Goal: Task Accomplishment & Management: Use online tool/utility

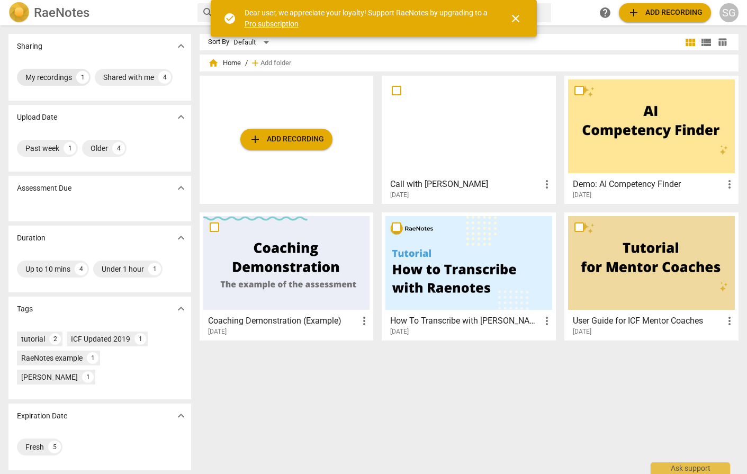
click at [52, 76] on div "My recordings" at bounding box center [48, 77] width 47 height 11
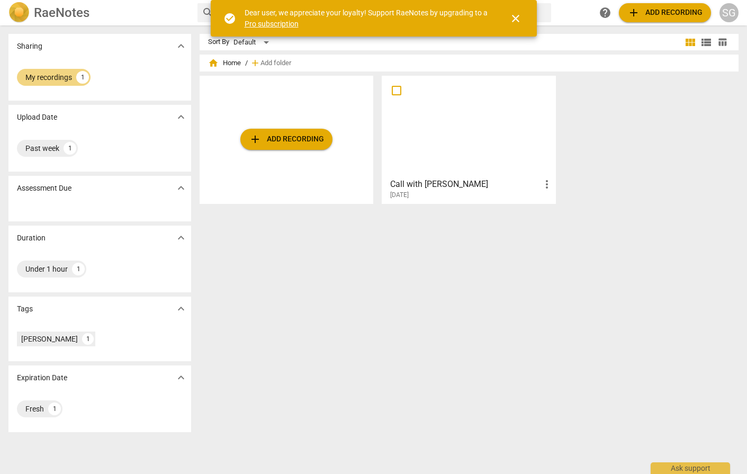
click at [488, 136] on div at bounding box center [469, 126] width 167 height 94
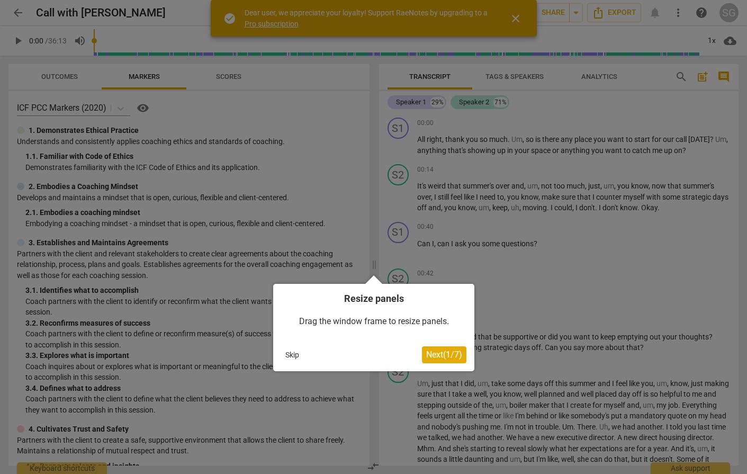
click at [442, 354] on span "Next ( 1 / 7 )" at bounding box center [444, 355] width 36 height 10
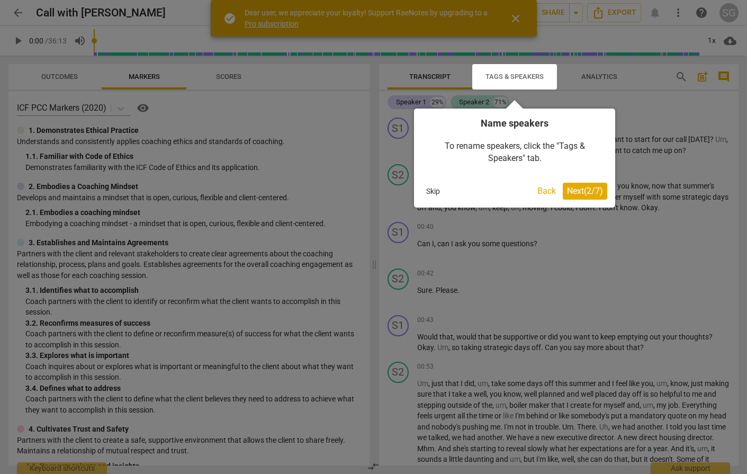
click at [547, 191] on button "Back" at bounding box center [546, 191] width 27 height 17
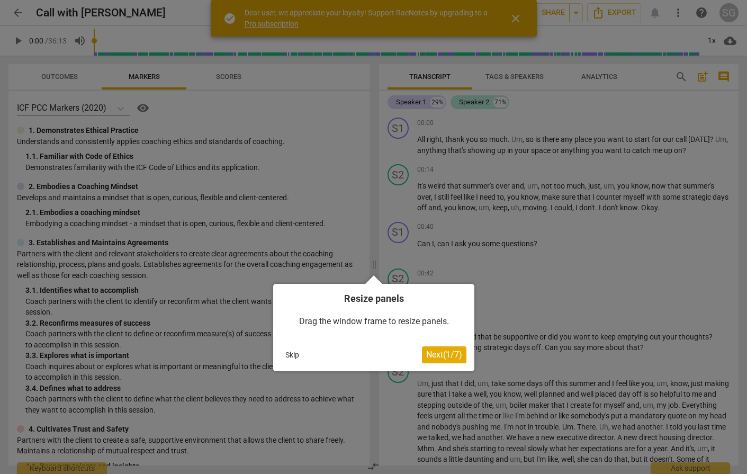
click at [438, 357] on span "Next ( 1 / 7 )" at bounding box center [444, 355] width 36 height 10
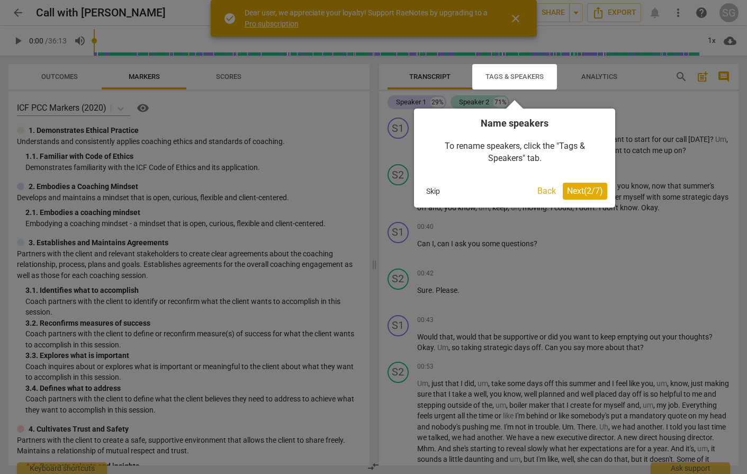
click at [581, 191] on span "Next ( 2 / 7 )" at bounding box center [585, 191] width 36 height 10
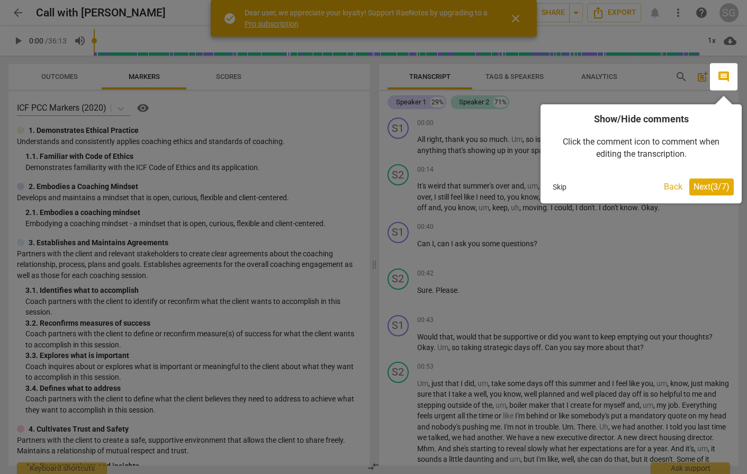
click at [713, 185] on span "Next ( 3 / 7 )" at bounding box center [712, 187] width 36 height 10
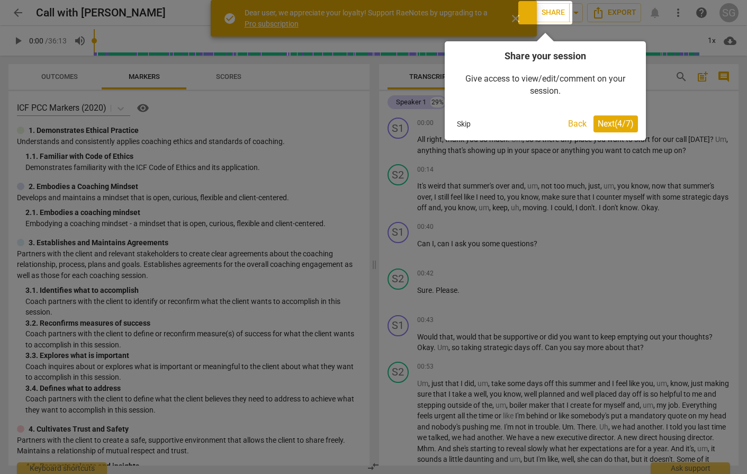
click at [615, 126] on span "Next ( 4 / 7 )" at bounding box center [616, 124] width 36 height 10
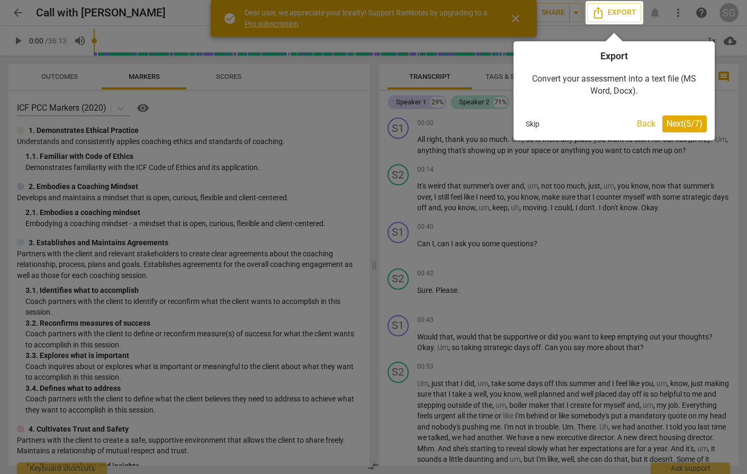
click at [674, 126] on span "Next ( 5 / 7 )" at bounding box center [685, 124] width 36 height 10
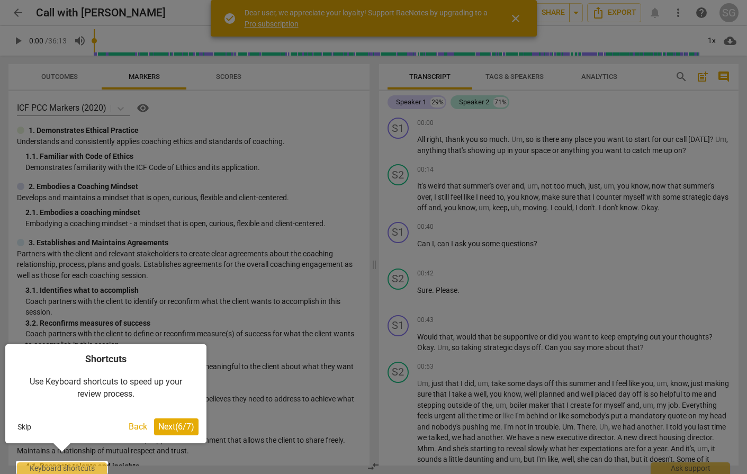
click at [179, 426] on span "Next ( 6 / 7 )" at bounding box center [176, 427] width 36 height 10
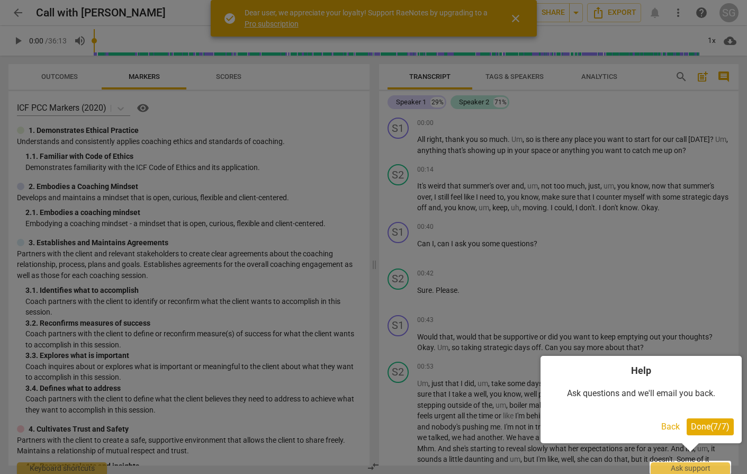
click at [718, 426] on span "Done ( 7 / 7 )" at bounding box center [710, 427] width 39 height 10
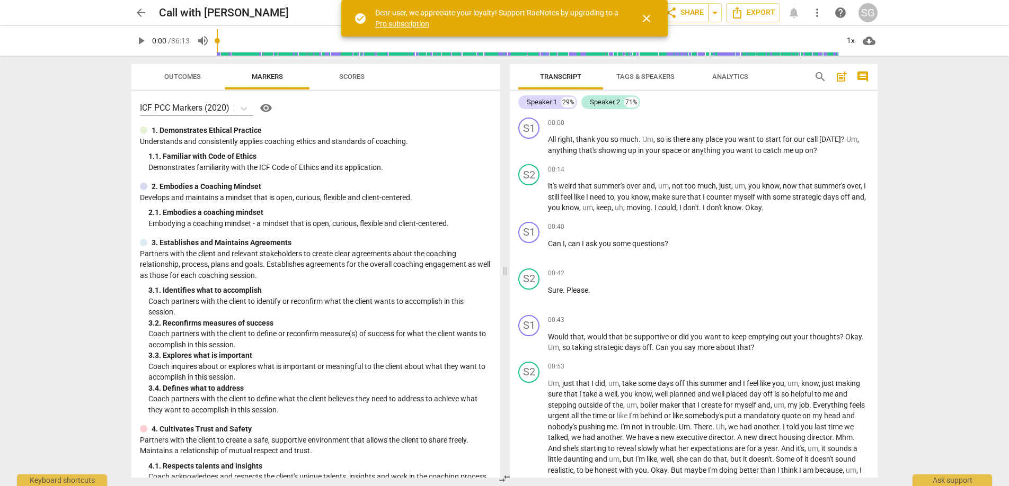
scroll to position [1, 0]
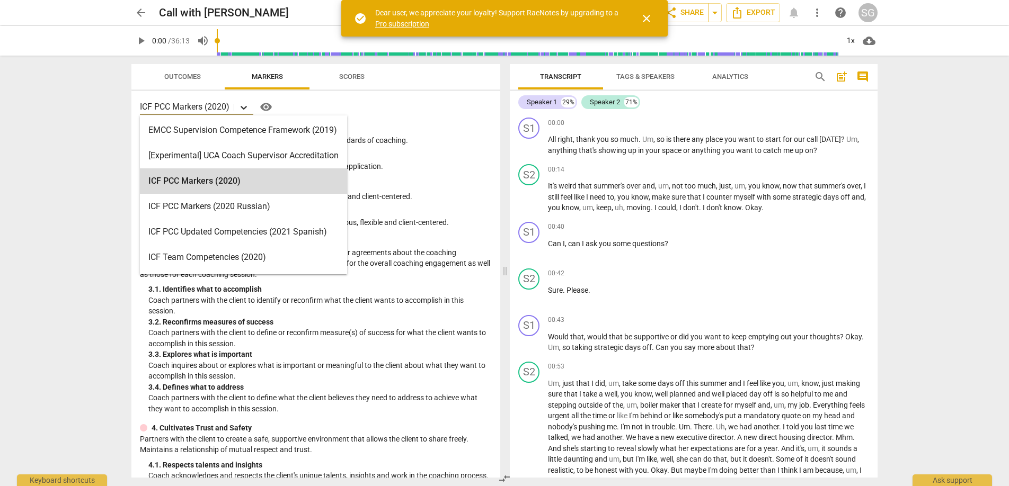
click at [246, 107] on icon at bounding box center [244, 108] width 6 height 4
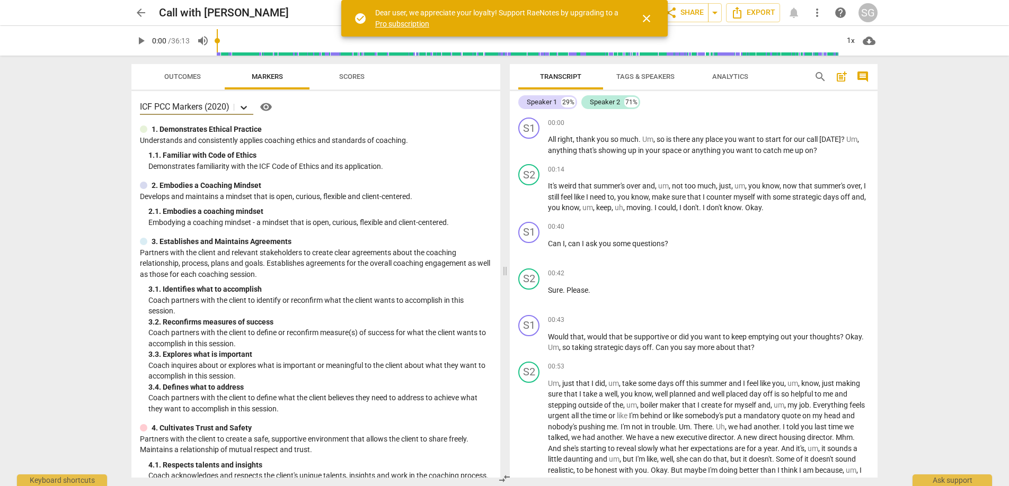
click at [246, 107] on icon at bounding box center [244, 108] width 6 height 4
click at [348, 77] on span "Scores" at bounding box center [351, 77] width 25 height 8
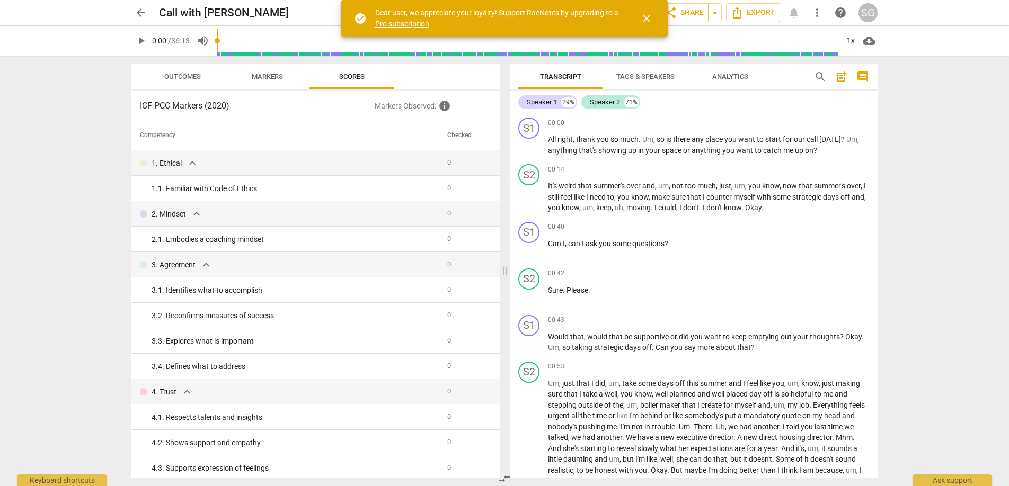
click at [268, 78] on span "Markers" at bounding box center [267, 77] width 31 height 8
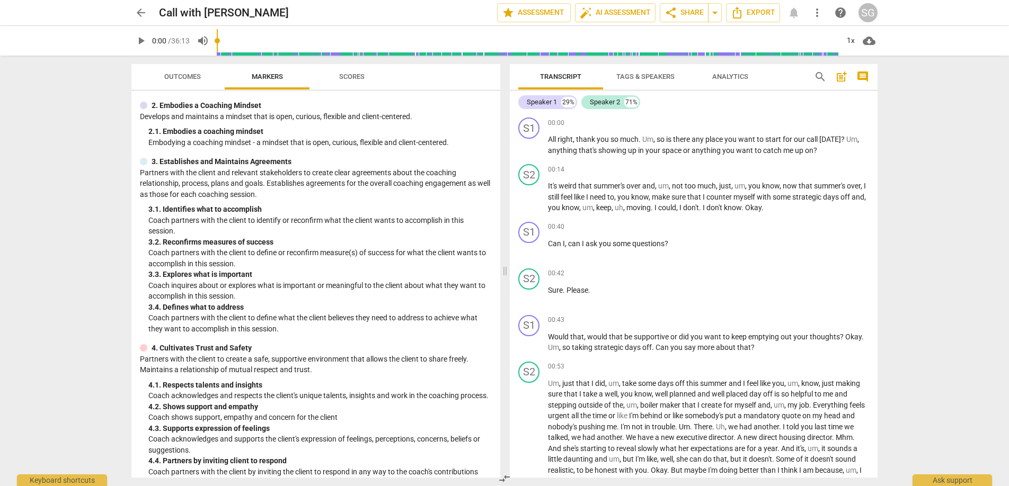
scroll to position [0, 0]
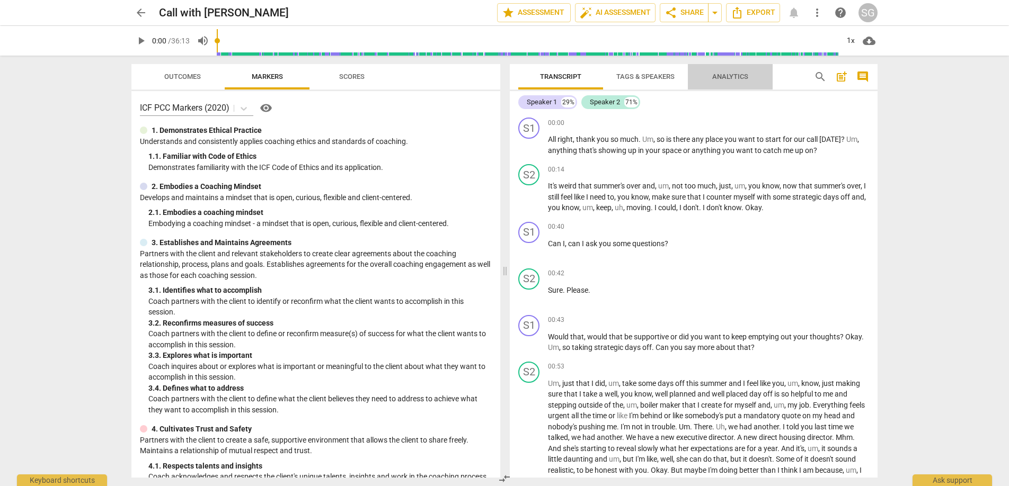
click at [735, 76] on span "Analytics" at bounding box center [730, 77] width 36 height 8
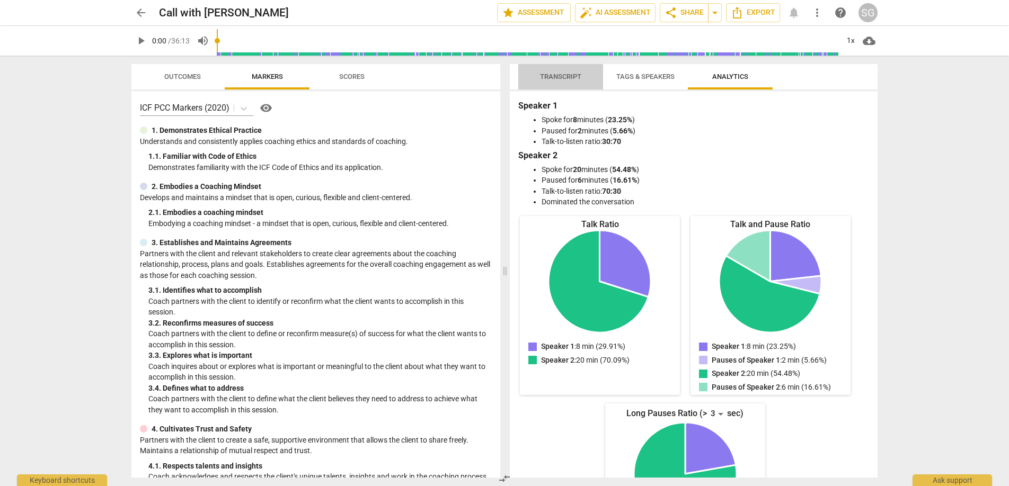
click at [557, 78] on span "Transcript" at bounding box center [560, 77] width 41 height 8
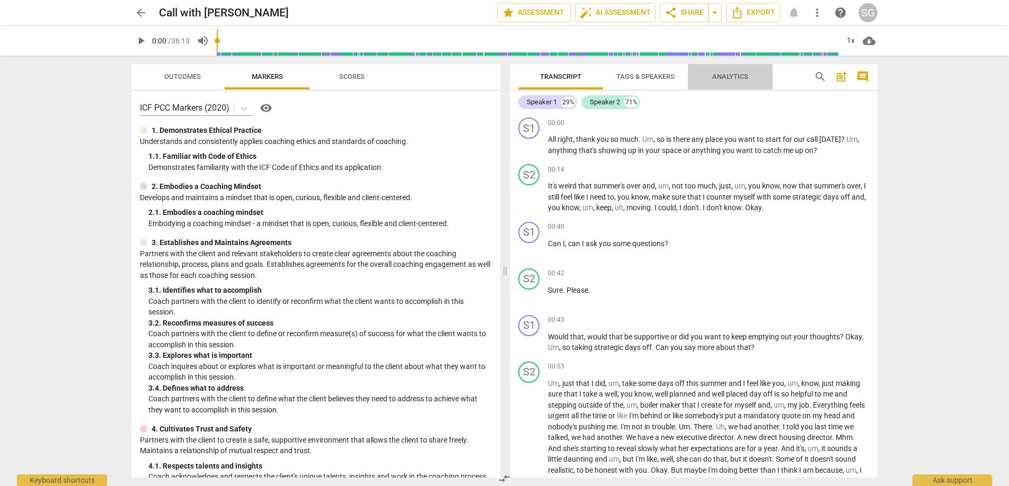
click at [725, 77] on span "Analytics" at bounding box center [730, 77] width 36 height 8
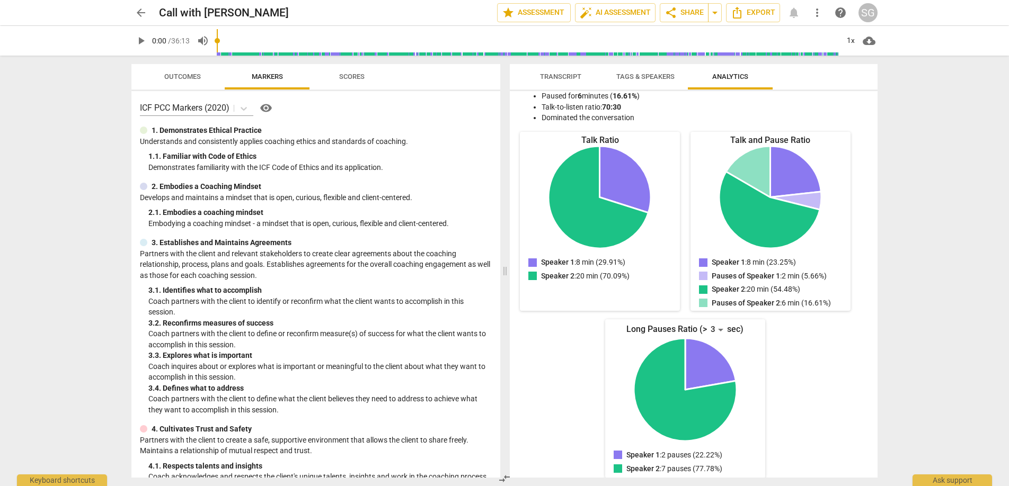
scroll to position [92, 0]
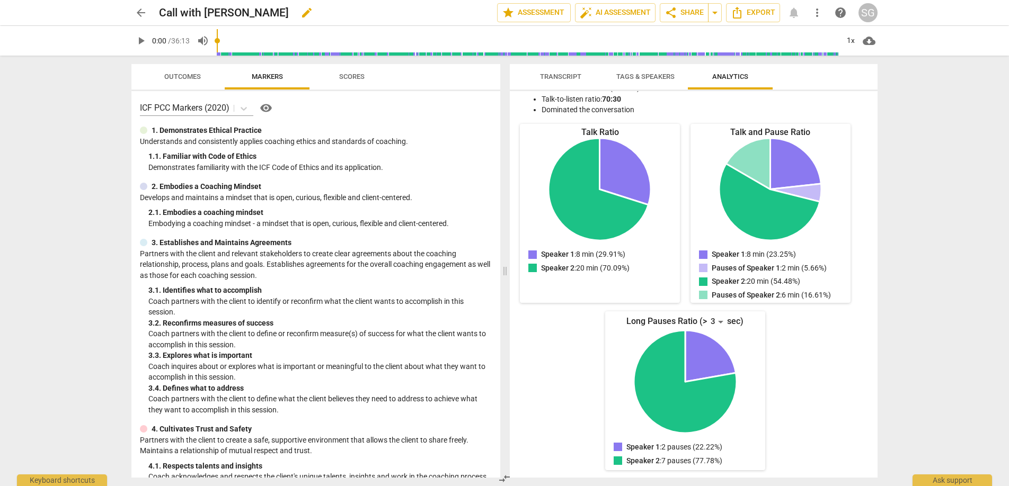
click at [300, 11] on span "edit" at bounding box center [306, 12] width 13 height 13
type input "Call with LW"
click at [402, 92] on div "ICF PCC Markers (2020) visibility 1. Demonstrates Ethical Practice Understands …" at bounding box center [315, 284] width 369 height 387
click at [535, 11] on span "star Assessment" at bounding box center [534, 12] width 64 height 13
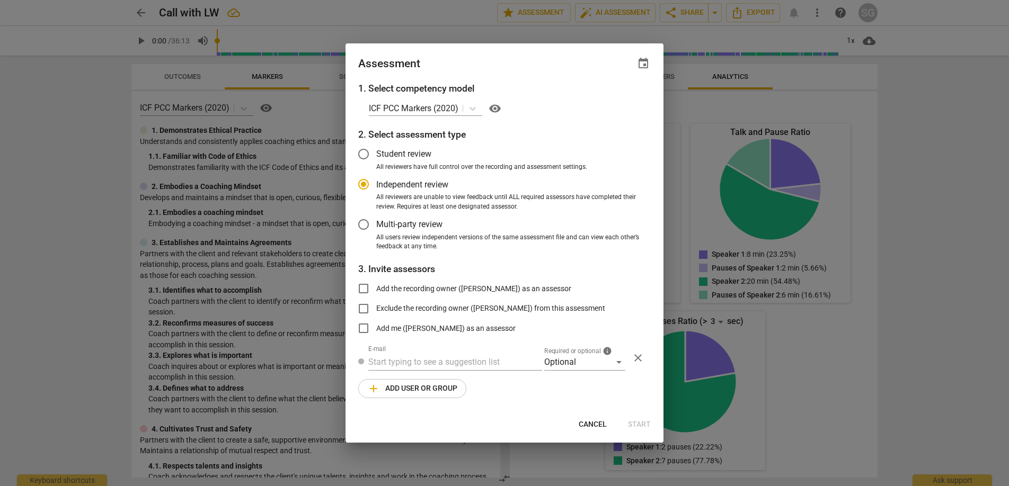
click at [591, 424] on span "Cancel" at bounding box center [592, 425] width 28 height 11
radio input "false"
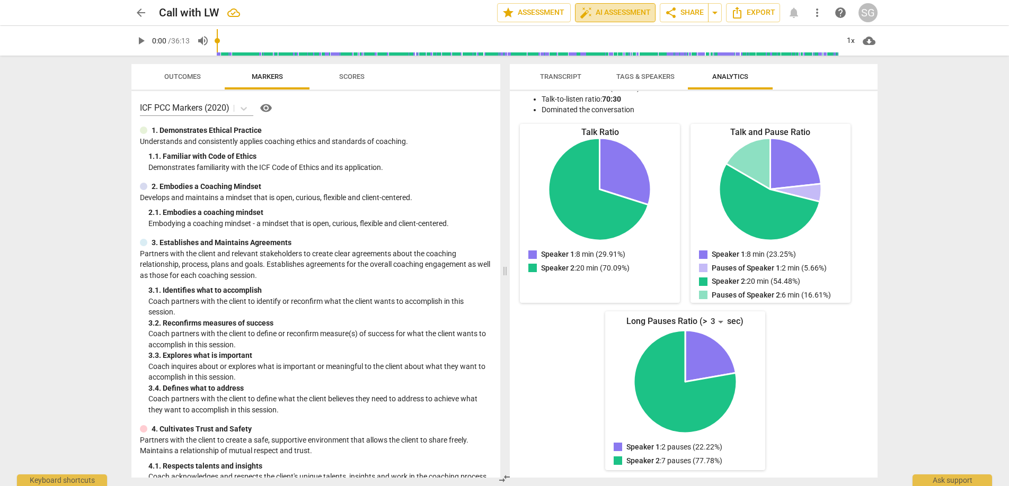
click at [611, 13] on span "auto_fix_high AI Assessment" at bounding box center [615, 12] width 71 height 13
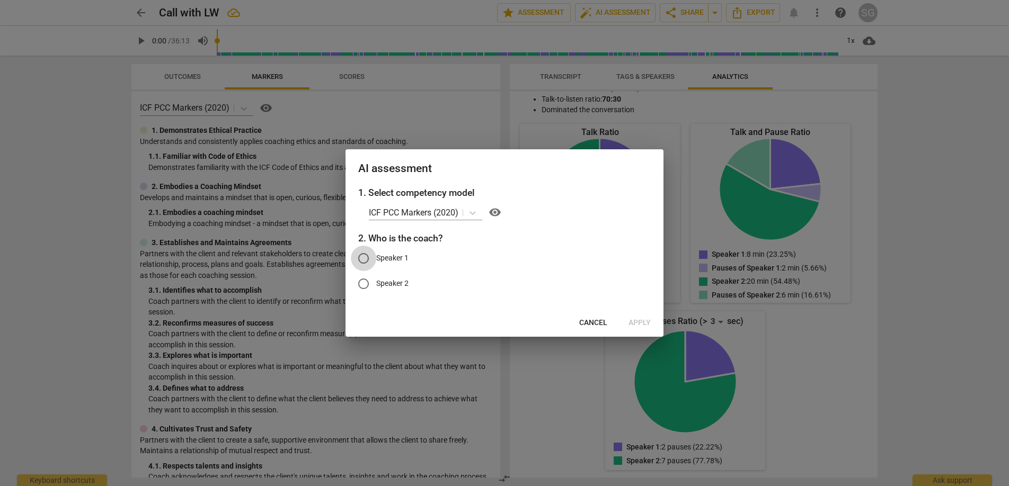
click at [365, 259] on input "Speaker 1" at bounding box center [363, 258] width 25 height 25
radio input "true"
click at [643, 322] on span "Apply" at bounding box center [639, 323] width 22 height 11
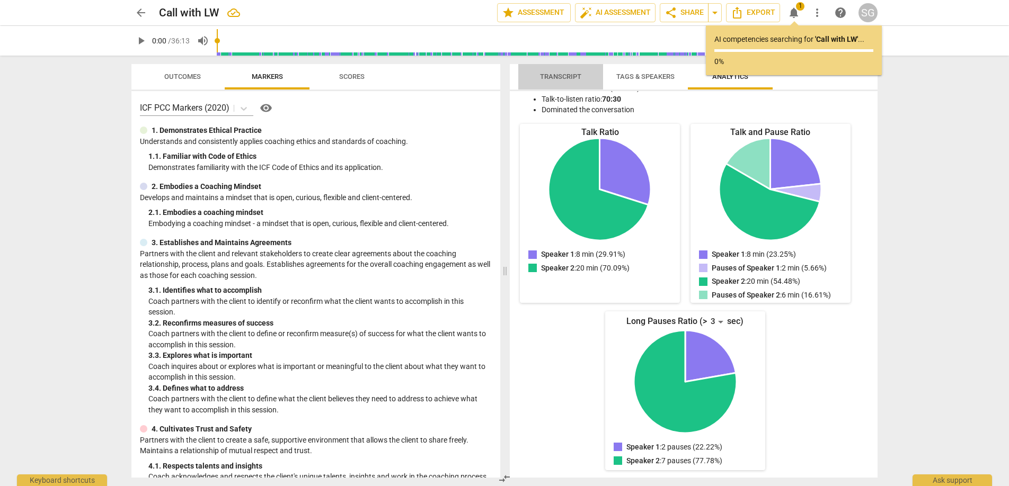
click at [569, 73] on span "Transcript" at bounding box center [560, 77] width 41 height 8
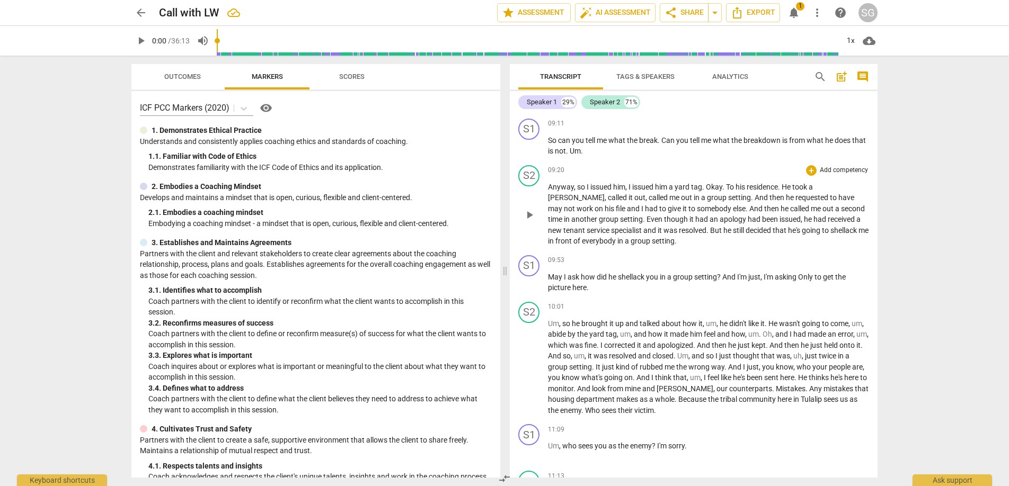
scroll to position [2275, 0]
click at [594, 202] on span "work" at bounding box center [585, 206] width 18 height 8
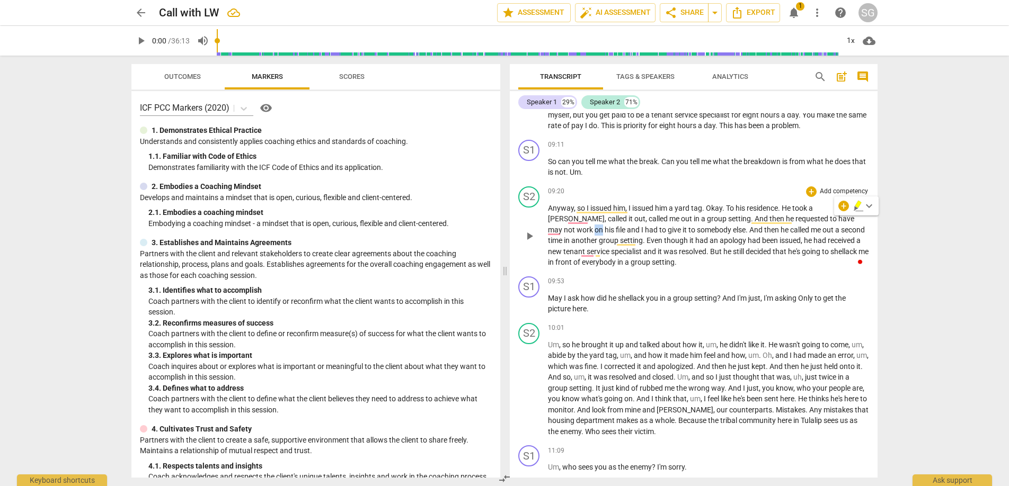
scroll to position [2250, 0]
click at [604, 216] on span "[PERSON_NAME]" at bounding box center [576, 220] width 57 height 8
click at [531, 238] on span "pause" at bounding box center [529, 237] width 13 height 13
type input "569"
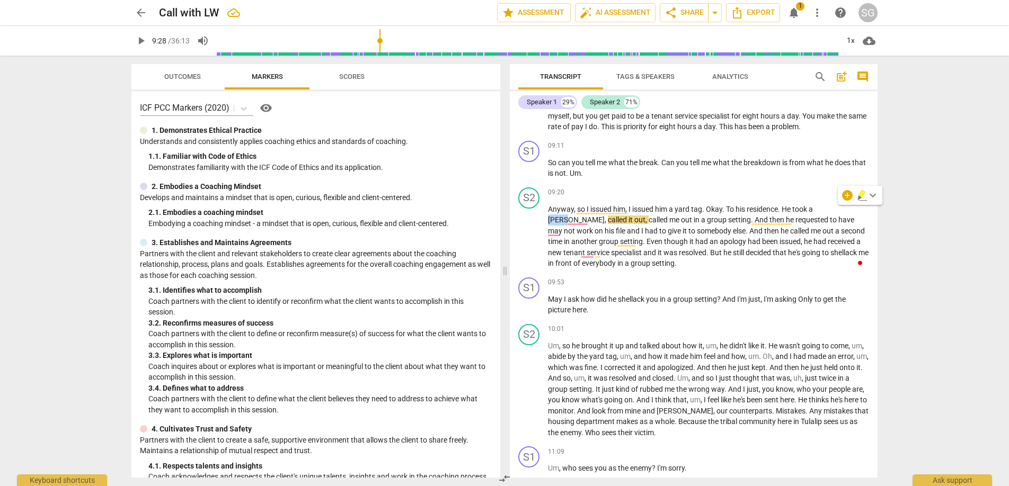
click at [747, 11] on span "more_vert" at bounding box center [817, 12] width 13 height 13
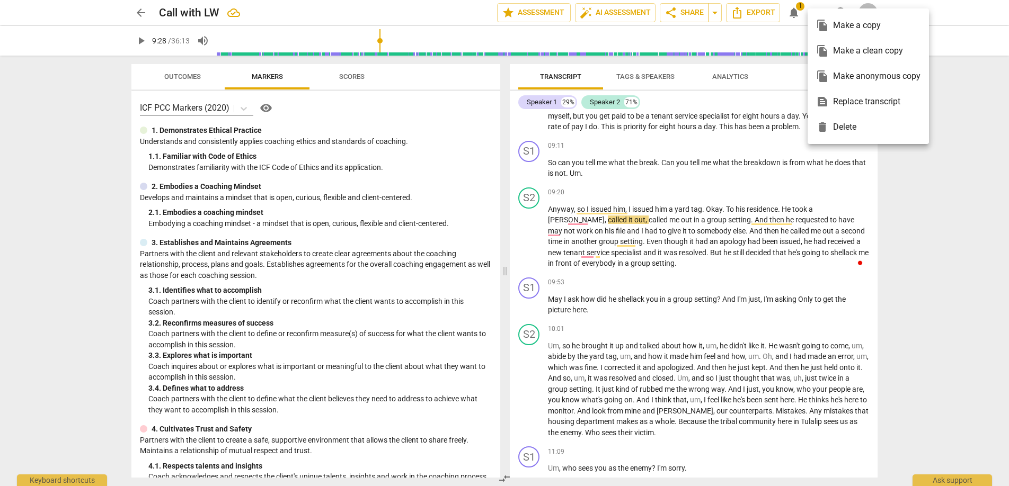
click at [747, 11] on ul "file_copy Make a copy file_copy Make a clean copy file_copy Make anonymous copy…" at bounding box center [867, 76] width 121 height 136
click at [747, 12] on div at bounding box center [504, 243] width 1009 height 486
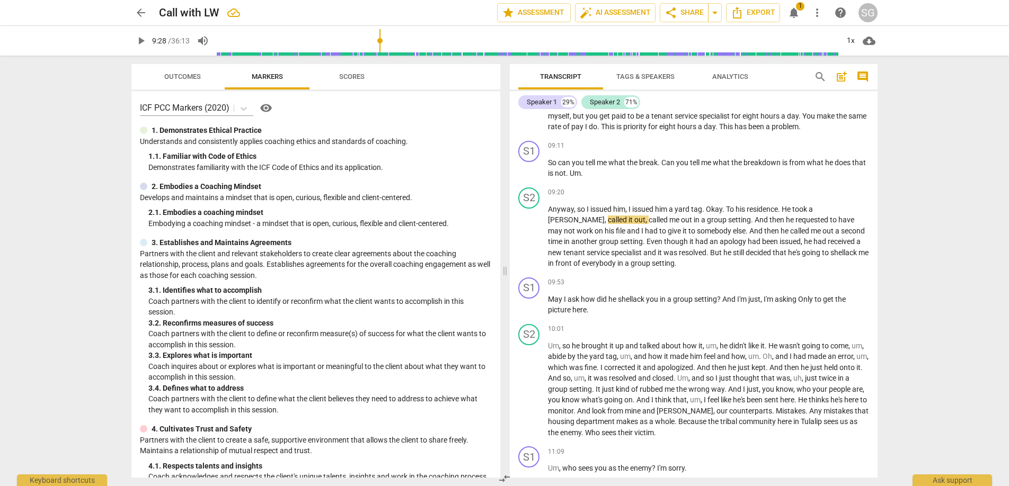
click at [747, 76] on span "post_add" at bounding box center [841, 76] width 13 height 13
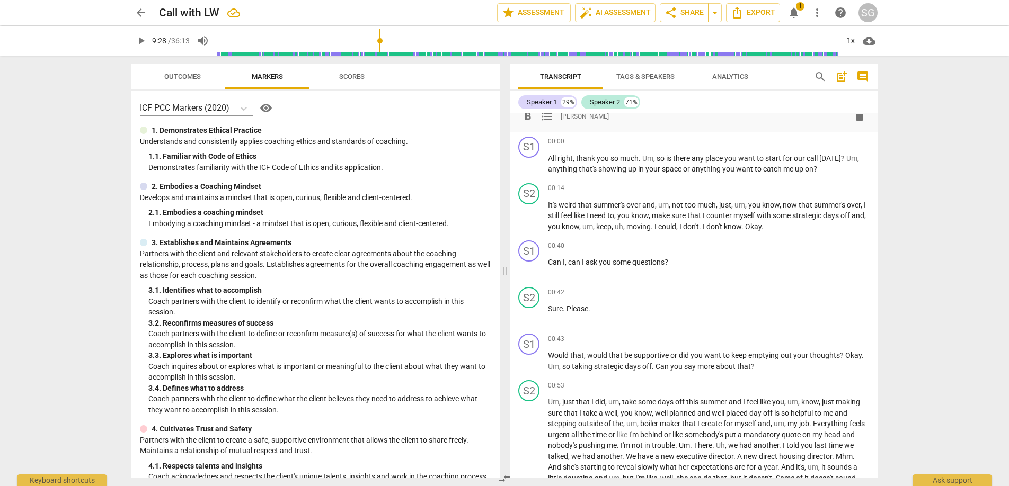
scroll to position [0, 0]
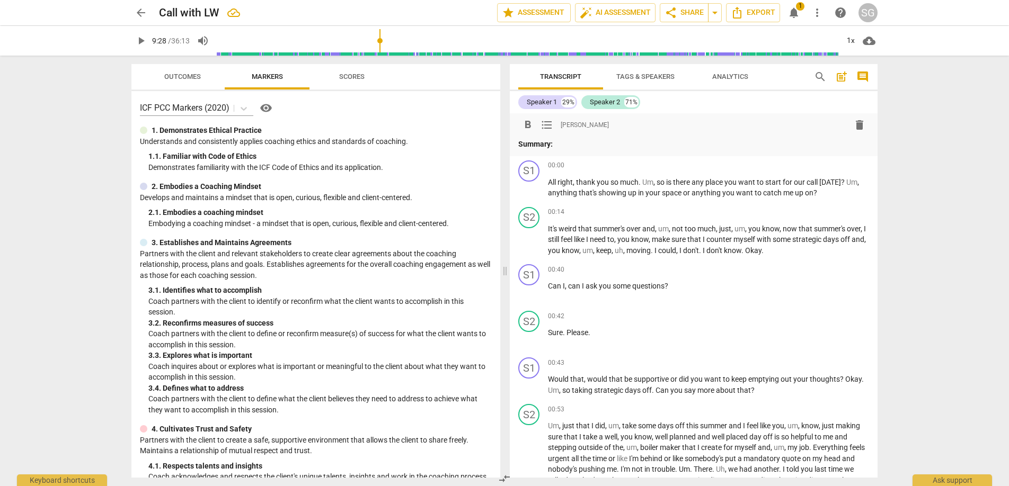
click at [747, 124] on span "delete" at bounding box center [859, 125] width 13 height 13
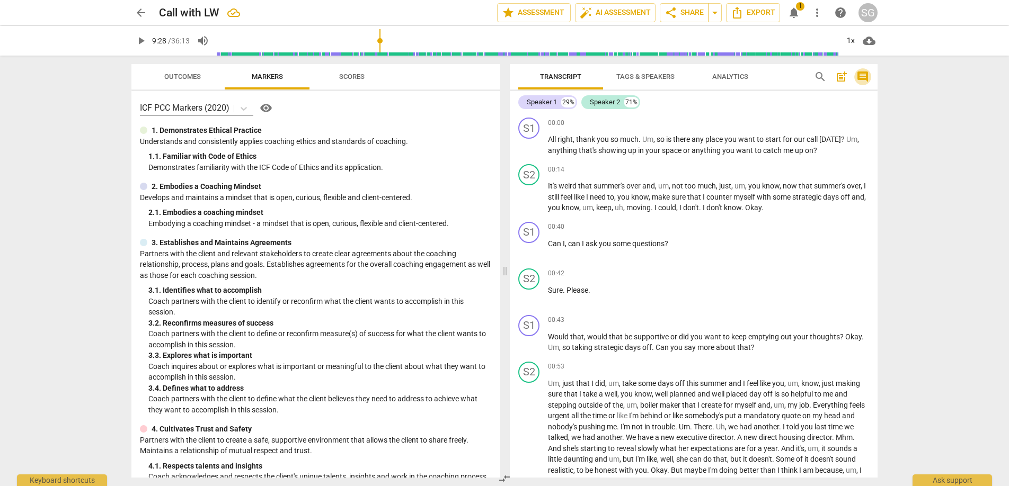
click at [747, 77] on span "comment" at bounding box center [862, 76] width 13 height 13
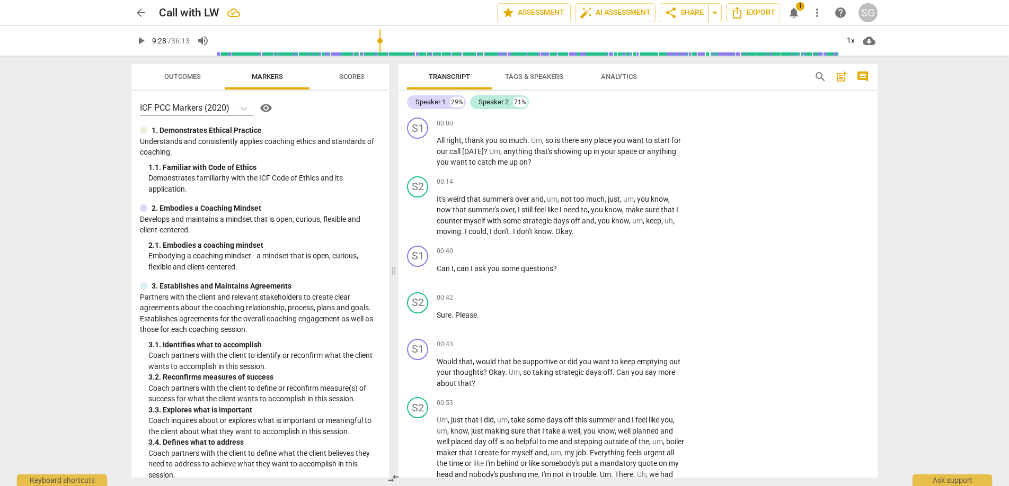
click at [747, 77] on span "comment" at bounding box center [862, 76] width 13 height 13
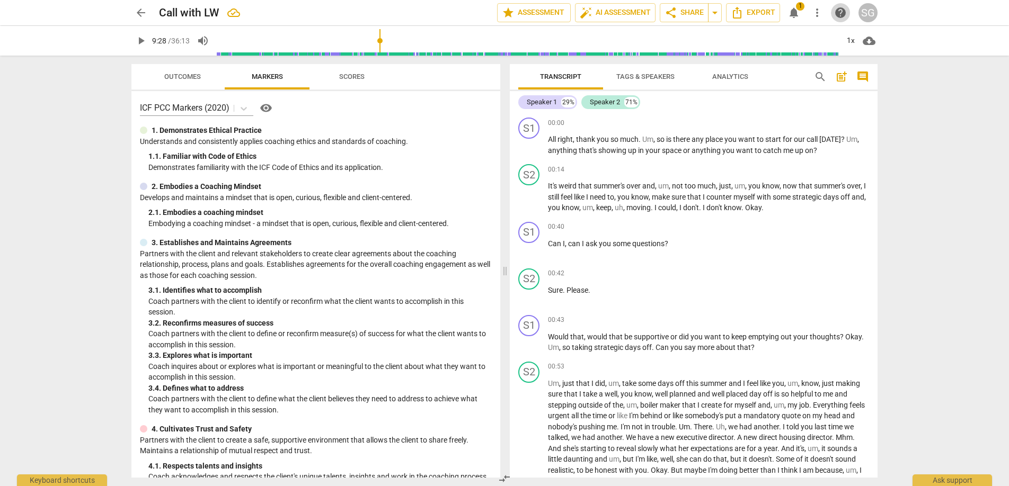
click at [747, 12] on span "help" at bounding box center [840, 12] width 13 height 13
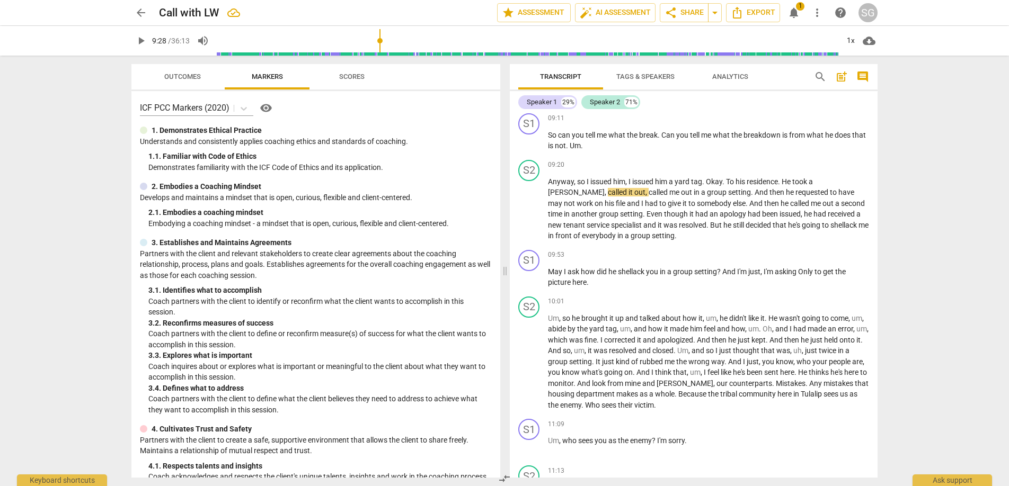
scroll to position [2298, 0]
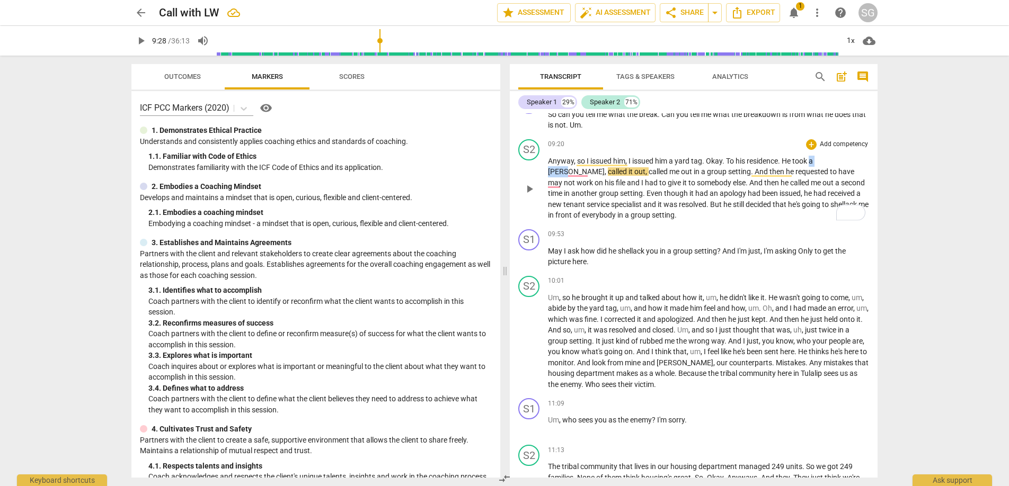
drag, startPoint x: 812, startPoint y: 163, endPoint x: 836, endPoint y: 163, distance: 24.4
click at [747, 163] on p "Anyway , so I issued him , I issued him a yard tag . Okay . To his residence . …" at bounding box center [708, 188] width 321 height 65
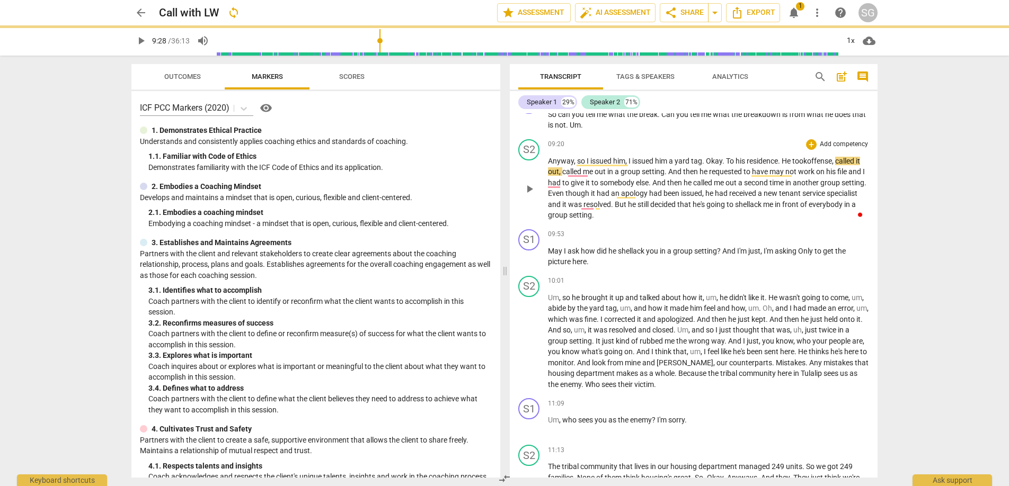
click at [747, 193] on span "received" at bounding box center [743, 193] width 29 height 8
click at [747, 161] on span "called" at bounding box center [845, 161] width 21 height 8
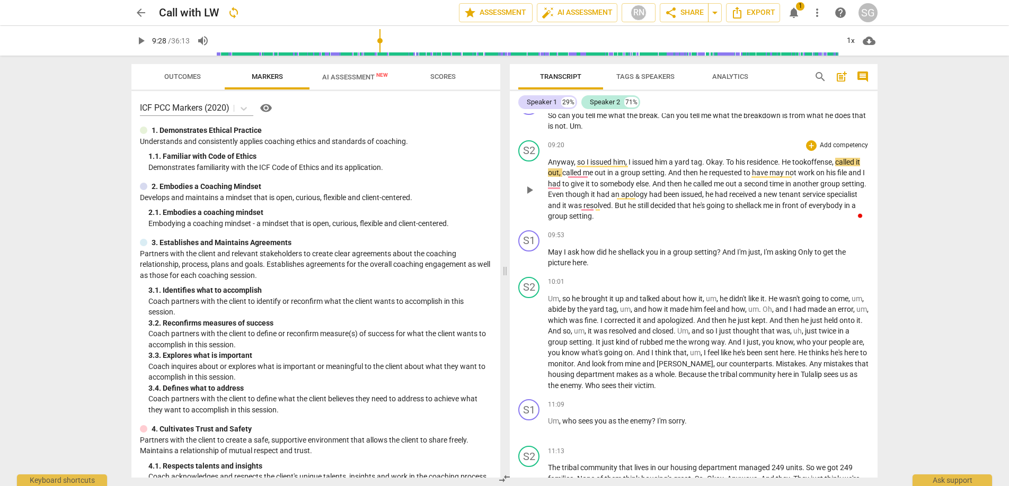
scroll to position [2299, 0]
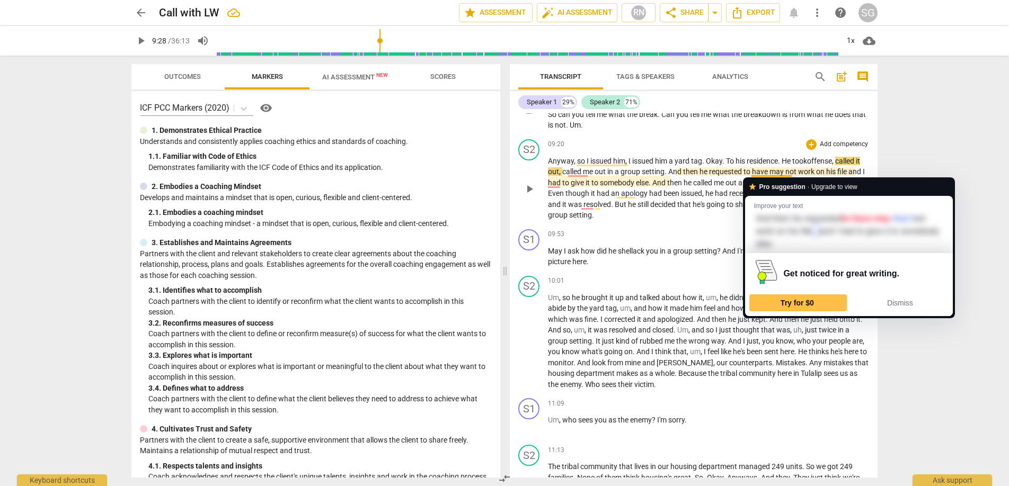
click at [747, 170] on span "may" at bounding box center [777, 171] width 16 height 8
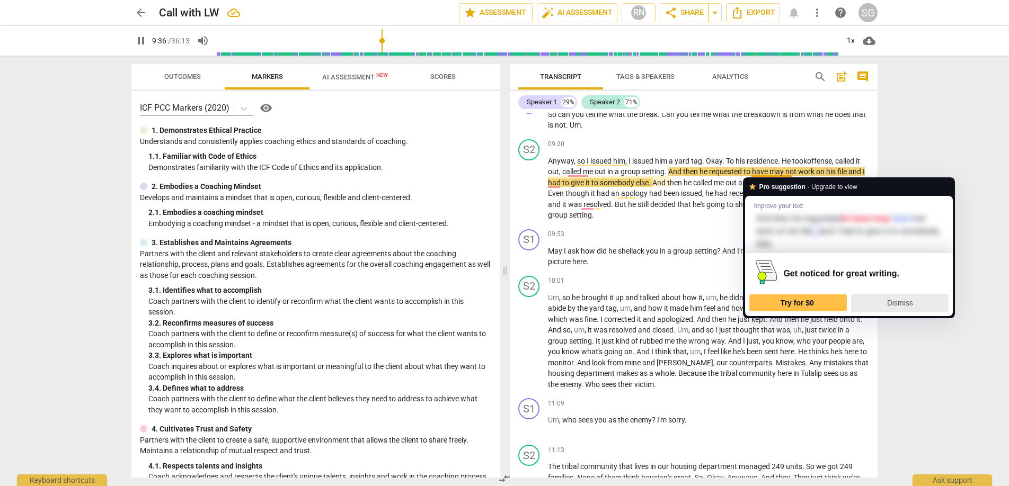
click at [747, 302] on span "Dismiss" at bounding box center [900, 303] width 26 height 8
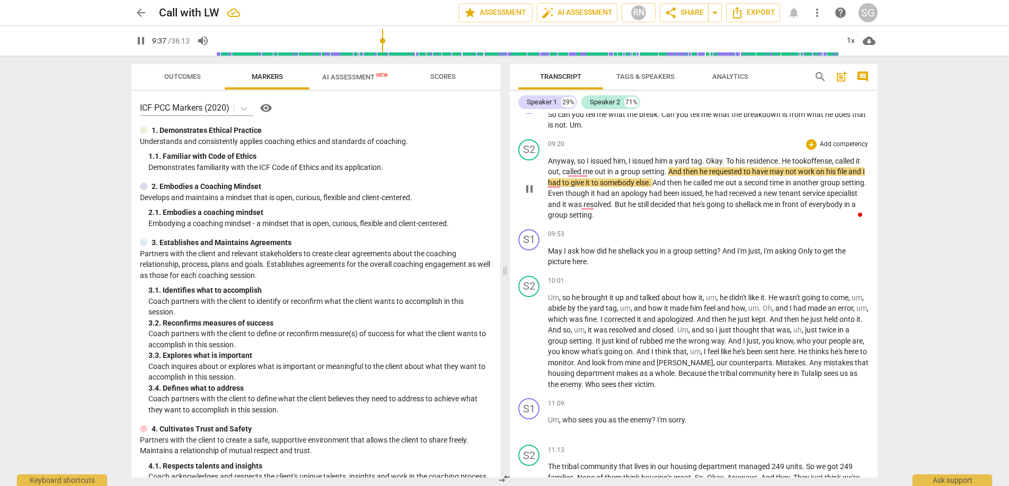
click at [747, 171] on span "may" at bounding box center [777, 171] width 16 height 8
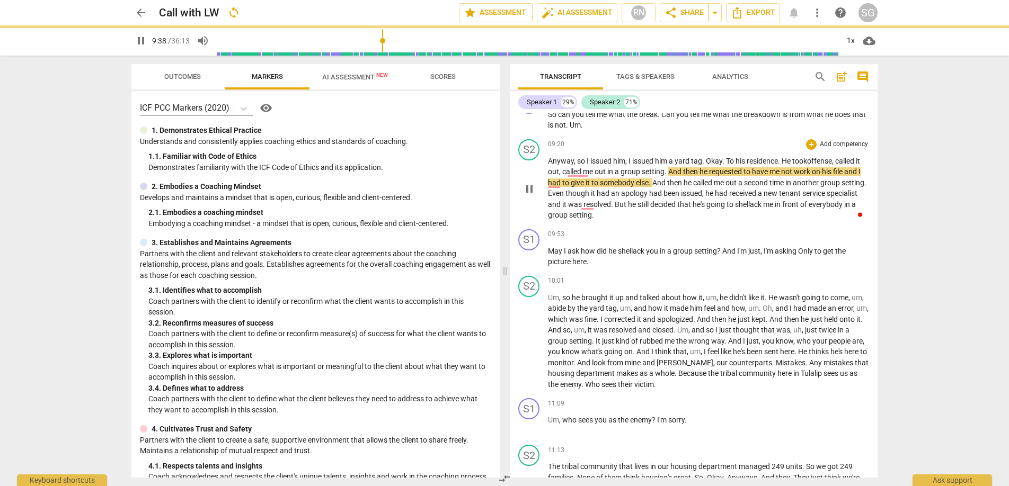
click at [706, 216] on p "Anyway , so I issued him , I issued him a yard tag . Okay . To his residence . …" at bounding box center [708, 188] width 321 height 65
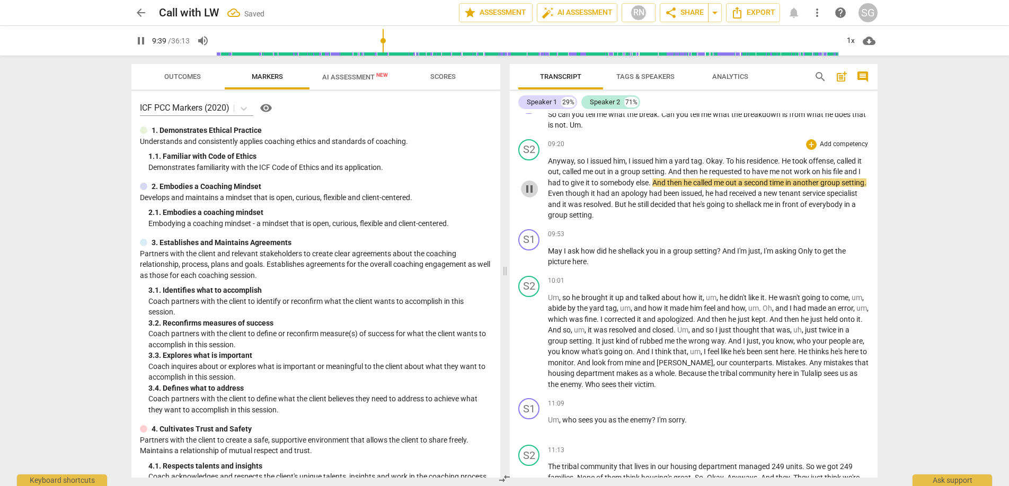
click at [529, 188] on span "pause" at bounding box center [529, 189] width 13 height 13
type input "580"
click at [747, 11] on div "SG" at bounding box center [867, 12] width 19 height 19
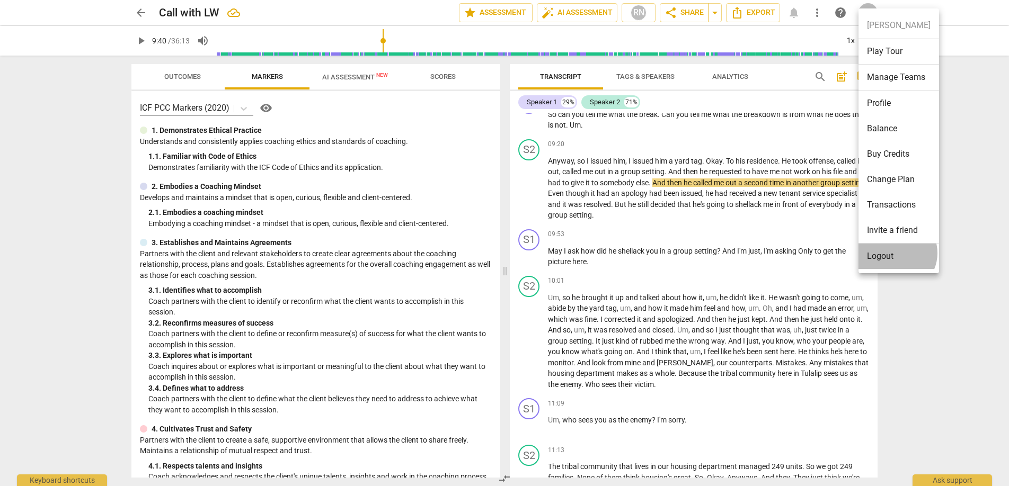
click at [747, 253] on li "Logout" at bounding box center [898, 256] width 81 height 25
